Goal: Answer question/provide support: Share knowledge or assist other users

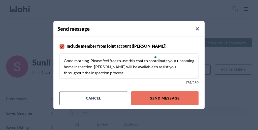
scroll to position [22, 0]
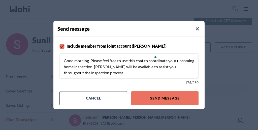
drag, startPoint x: 131, startPoint y: 71, endPoint x: 117, endPoint y: 66, distance: 14.7
click at [117, 66] on textarea "Good morning. Please feel free to use this chat to coordinate your upcoming hom…" at bounding box center [128, 65] width 139 height 25
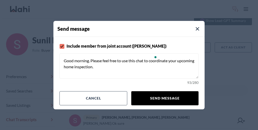
type textarea "Good morning. Please feel free to use this chat to coordinate your upcoming hom…"
click at [153, 91] on button "Send message" at bounding box center [164, 98] width 67 height 14
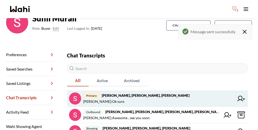
scroll to position [54, 0]
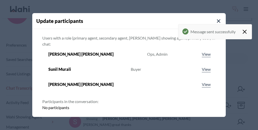
click at [122, 125] on input "Search input" at bounding box center [125, 129] width 159 height 9
type input "faraz azam"
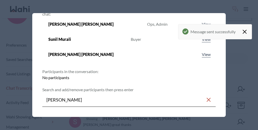
scroll to position [39, 0]
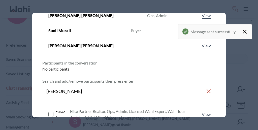
click at [70, 108] on span "Faraz Azam" at bounding box center [62, 114] width 15 height 12
click at [53, 112] on rect at bounding box center [51, 114] width 5 height 5
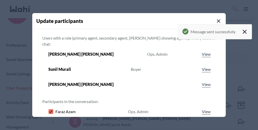
type input "s"
paste input "Suzette Bennett"
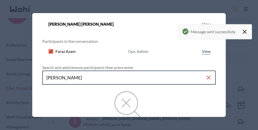
scroll to position [59, 0]
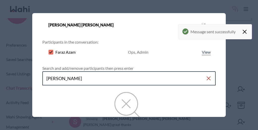
type input "Suzette Bennett"
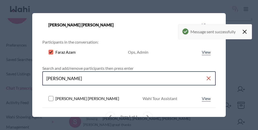
scroll to position [49, 1]
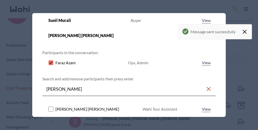
click at [53, 107] on rect at bounding box center [51, 109] width 5 height 5
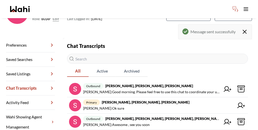
click at [22, 38] on link "Preferences" at bounding box center [30, 45] width 49 height 14
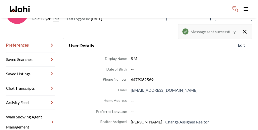
click at [27, 81] on link "Chat Transcripts" at bounding box center [30, 88] width 49 height 14
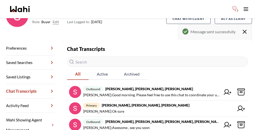
scroll to position [54, 0]
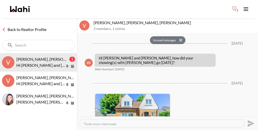
scroll to position [622, 0]
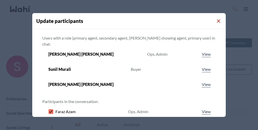
click at [217, 19] on icon "Close Modal" at bounding box center [219, 21] width 4 height 4
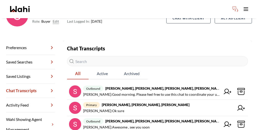
scroll to position [51, 0]
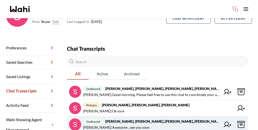
click at [237, 121] on icon at bounding box center [241, 125] width 8 height 8
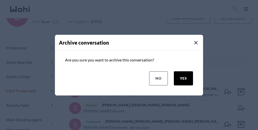
click at [191, 77] on button "yes" at bounding box center [183, 78] width 19 height 14
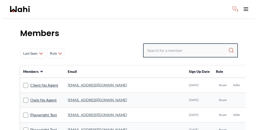
click at [185, 46] on input "Search input" at bounding box center [187, 50] width 81 height 9
type input "alicia malette"
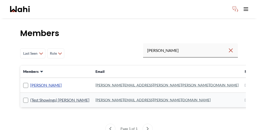
click at [38, 82] on link "[PERSON_NAME]" at bounding box center [45, 85] width 31 height 7
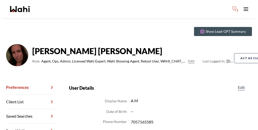
scroll to position [14, 0]
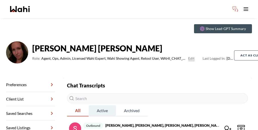
click at [91, 105] on span "Active" at bounding box center [102, 110] width 27 height 11
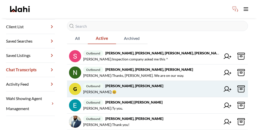
scroll to position [88, 0]
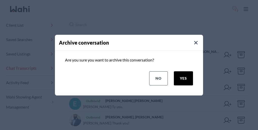
click at [190, 78] on button "yes" at bounding box center [183, 78] width 19 height 14
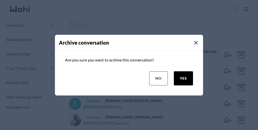
click at [191, 74] on button "yes" at bounding box center [183, 78] width 19 height 14
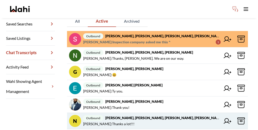
scroll to position [103, 0]
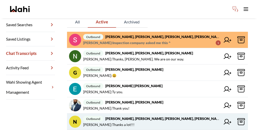
click at [237, 118] on icon at bounding box center [240, 121] width 7 height 7
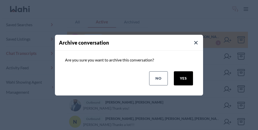
click at [193, 76] on button "yes" at bounding box center [183, 78] width 19 height 14
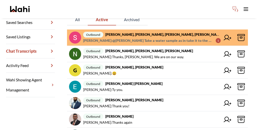
scroll to position [107, 0]
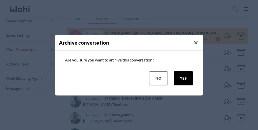
click at [192, 74] on button "yes" at bounding box center [183, 78] width 19 height 14
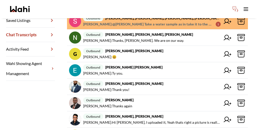
scroll to position [124, 0]
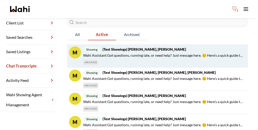
scroll to position [0, 0]
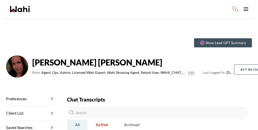
click at [77, 119] on span "All" at bounding box center [77, 124] width 21 height 11
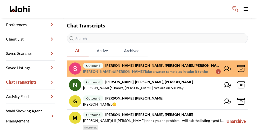
scroll to position [75, 0]
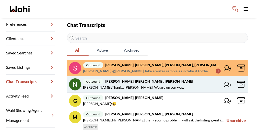
click at [120, 84] on span "Paul Sharma : Thanks, Paul. We are on our way." at bounding box center [133, 87] width 101 height 6
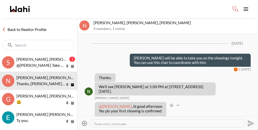
scroll to position [33, 0]
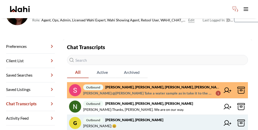
scroll to position [54, 0]
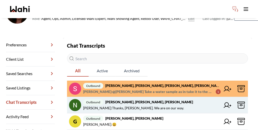
click at [237, 102] on icon at bounding box center [240, 105] width 7 height 7
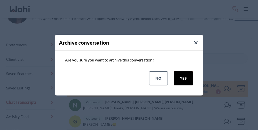
click at [190, 74] on button "yes" at bounding box center [183, 78] width 19 height 14
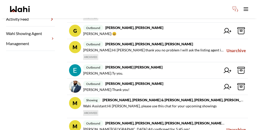
scroll to position [154, 0]
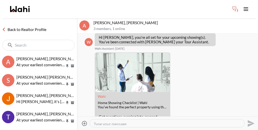
scroll to position [325, 0]
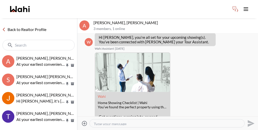
click at [74, 119] on icon "Archive" at bounding box center [72, 120] width 3 height 3
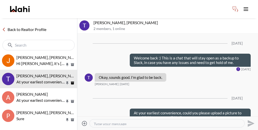
scroll to position [363, 0]
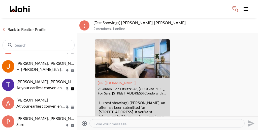
scroll to position [358, 0]
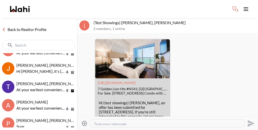
scroll to position [357, 0]
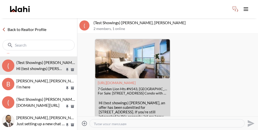
scroll to position [433, 0]
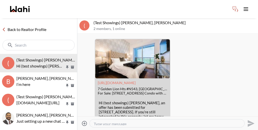
click at [74, 121] on icon "Archive" at bounding box center [72, 122] width 3 height 3
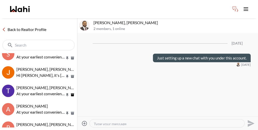
scroll to position [352, 0]
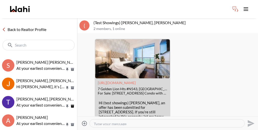
scroll to position [340, 0]
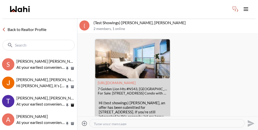
click at [74, 104] on icon "Unarchive" at bounding box center [72, 105] width 3 height 3
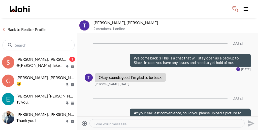
click at [24, 26] on link "Back to Realtor Profile" at bounding box center [24, 29] width 48 height 7
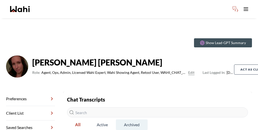
click at [116, 119] on span "Archived" at bounding box center [132, 124] width 32 height 11
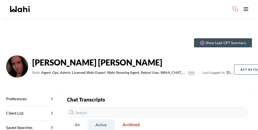
click at [91, 119] on span "Active" at bounding box center [101, 124] width 27 height 11
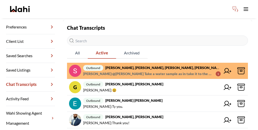
scroll to position [124, 0]
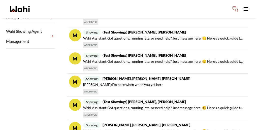
scroll to position [170, 0]
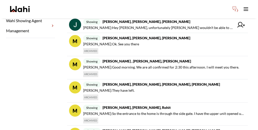
scroll to position [164, 0]
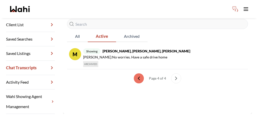
scroll to position [35, 0]
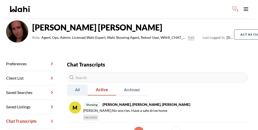
click at [72, 84] on span "All" at bounding box center [77, 89] width 21 height 11
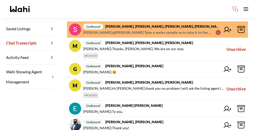
scroll to position [154, 0]
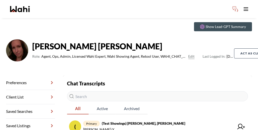
scroll to position [19, 0]
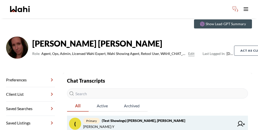
click at [192, 118] on span "primary (Test Showings) Alicia Malette, Alicia" at bounding box center [158, 121] width 151 height 6
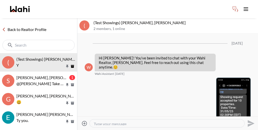
scroll to position [291, 0]
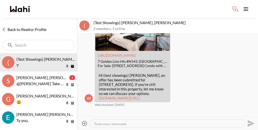
click at [74, 65] on icon "Unarchive" at bounding box center [72, 66] width 3 height 3
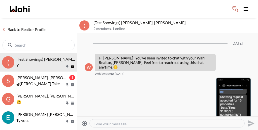
scroll to position [291, 0]
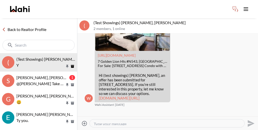
click at [73, 65] on icon "Unarchive" at bounding box center [72, 66] width 3 height 3
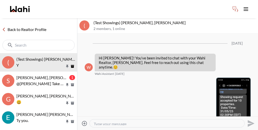
scroll to position [291, 0]
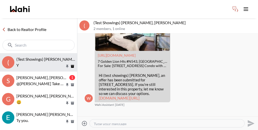
click at [46, 57] on span "(Test Showings) [PERSON_NAME], [PERSON_NAME]" at bounding box center [62, 59] width 92 height 5
click at [248, 8] on icon "Toggle open navigation menu" at bounding box center [246, 9] width 4 height 3
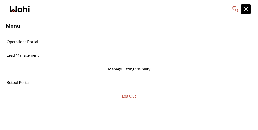
click at [248, 8] on icon "Toggle open navigation menu" at bounding box center [246, 9] width 6 height 6
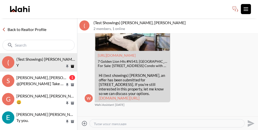
click at [75, 64] on button "Unarchive" at bounding box center [72, 66] width 5 height 4
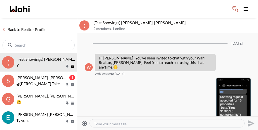
scroll to position [291, 0]
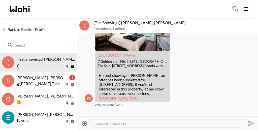
click at [28, 26] on link "Back to Realtor Profile" at bounding box center [24, 29] width 48 height 7
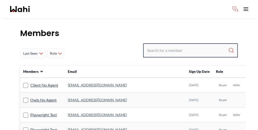
click at [184, 46] on input "Search input" at bounding box center [187, 50] width 81 height 9
type input "alicia malette"
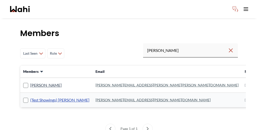
click at [40, 97] on link "(Test Showings) Alicia Malette" at bounding box center [59, 100] width 59 height 7
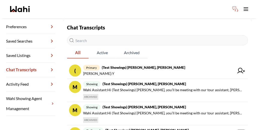
scroll to position [76, 0]
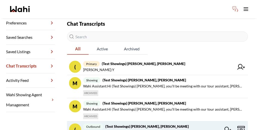
click at [237, 126] on icon at bounding box center [241, 130] width 8 height 8
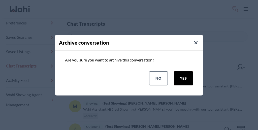
click at [190, 74] on button "yes" at bounding box center [183, 78] width 19 height 14
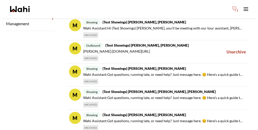
scroll to position [170, 0]
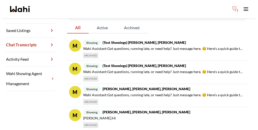
scroll to position [117, 0]
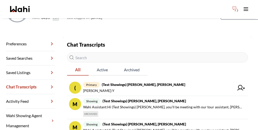
scroll to position [49, 0]
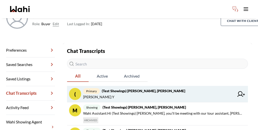
click at [104, 94] on span "Alicia Malette : Y" at bounding box center [158, 97] width 151 height 6
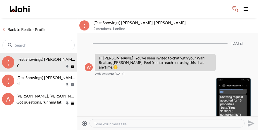
scroll to position [291, 0]
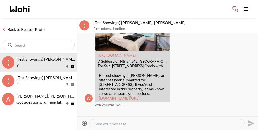
click at [29, 26] on link "Back to Realtor Profile" at bounding box center [24, 29] width 48 height 7
